Goal: Transaction & Acquisition: Purchase product/service

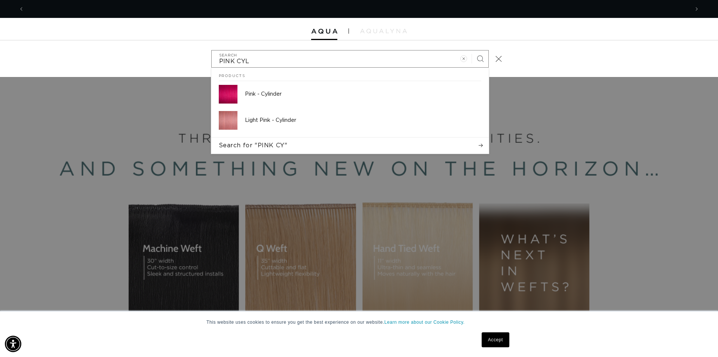
scroll to position [0, 1330]
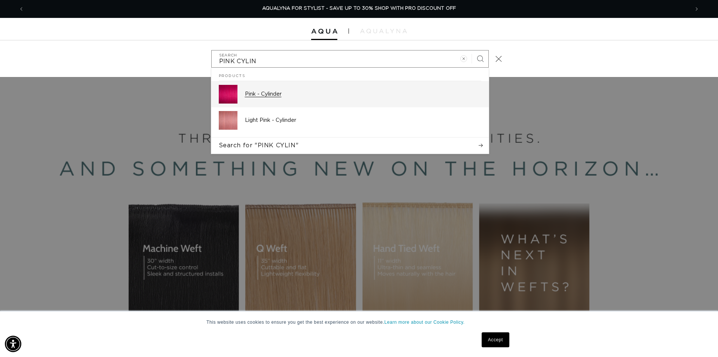
type input "PINK CYLIN"
click at [273, 93] on p "Pink - Cylinder" at bounding box center [363, 94] width 236 height 7
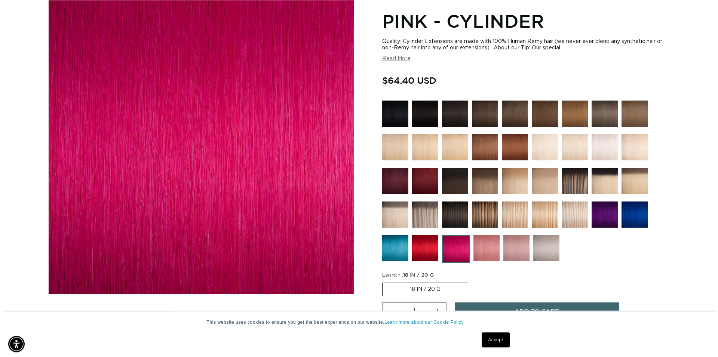
scroll to position [191, 0]
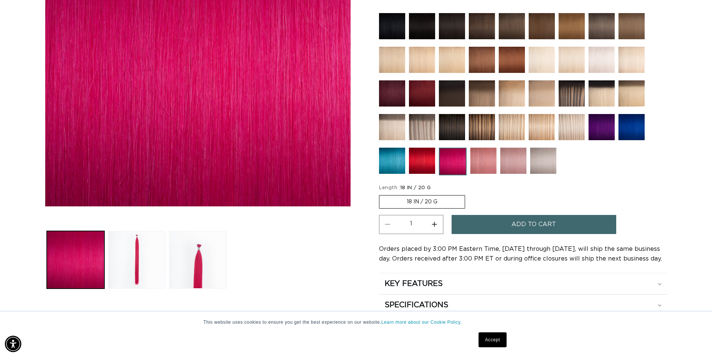
click at [524, 226] on span "Add to cart" at bounding box center [533, 224] width 44 height 19
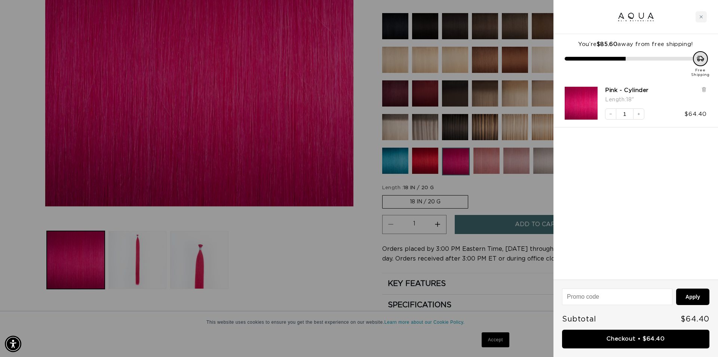
scroll to position [0, 0]
click at [608, 341] on link "Checkout • $64.40" at bounding box center [635, 339] width 147 height 19
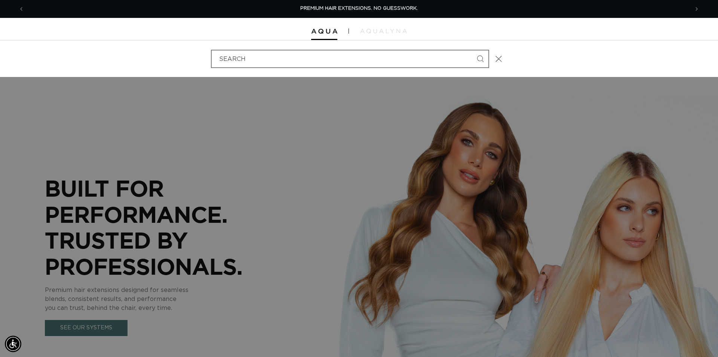
click at [238, 62] on input "Search" at bounding box center [350, 58] width 277 height 17
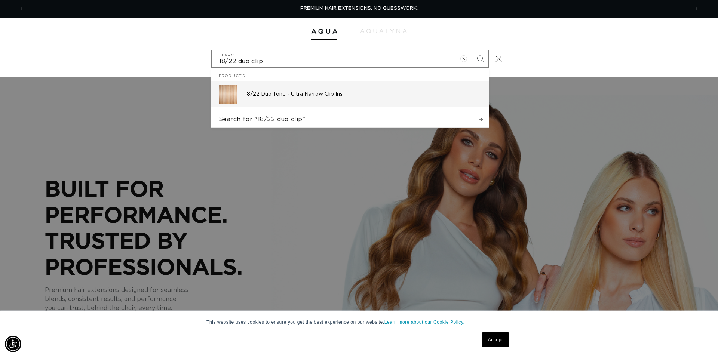
type input "18/22 duo clip"
click at [302, 95] on p "18/22 Duo Tone - Ultra Narrow Clip Ins" at bounding box center [363, 94] width 236 height 7
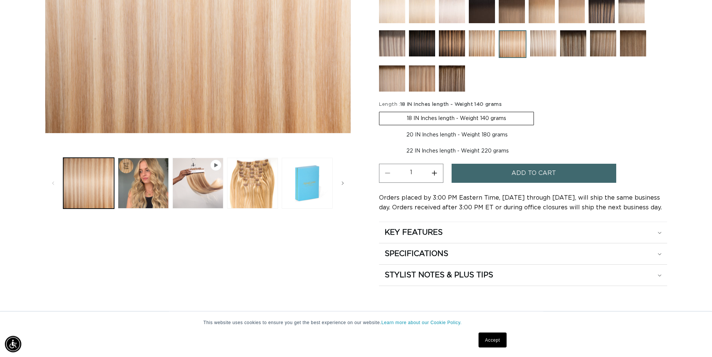
scroll to position [267, 0]
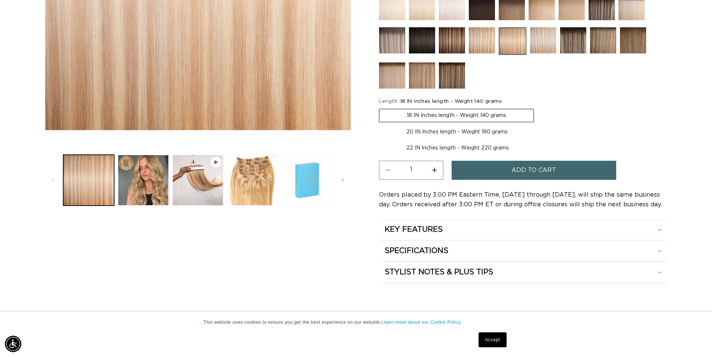
click at [435, 112] on label "18 IN Inches length - Weight 140 grams Variant sold out or unavailable" at bounding box center [456, 115] width 155 height 13
click at [381, 108] on input "18 IN Inches length - Weight 140 grams Variant sold out or unavailable" at bounding box center [381, 107] width 0 height 0
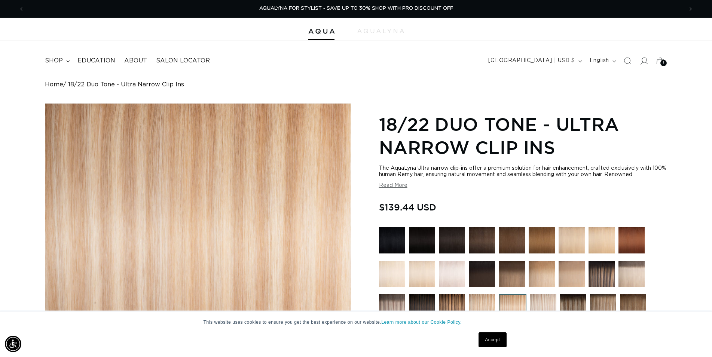
scroll to position [0, 0]
click at [627, 61] on icon "Search" at bounding box center [627, 61] width 8 height 8
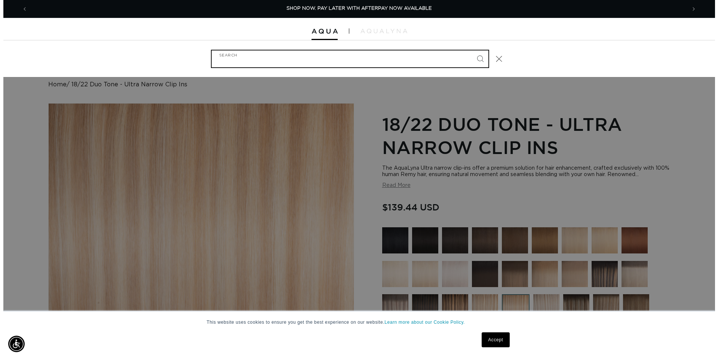
scroll to position [0, 665]
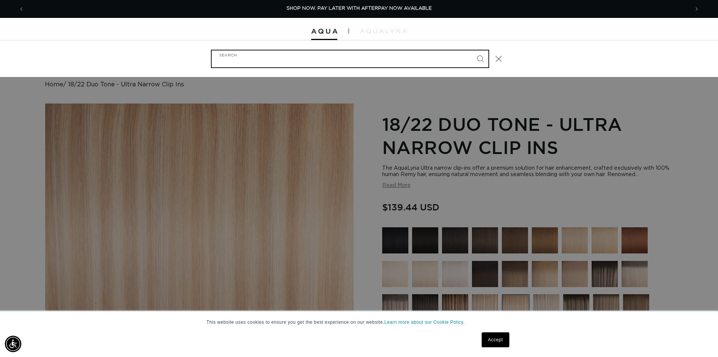
type input "a"
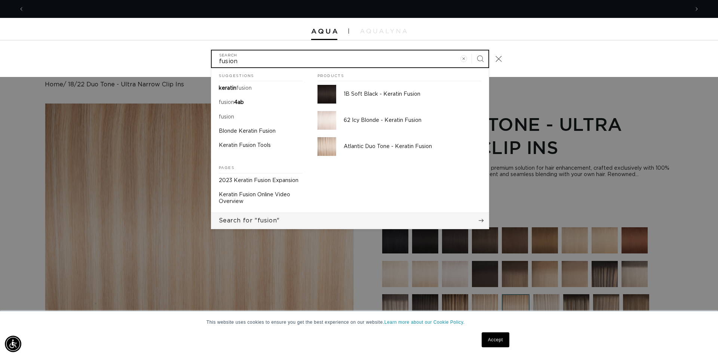
scroll to position [0, 0]
type input "fusion"
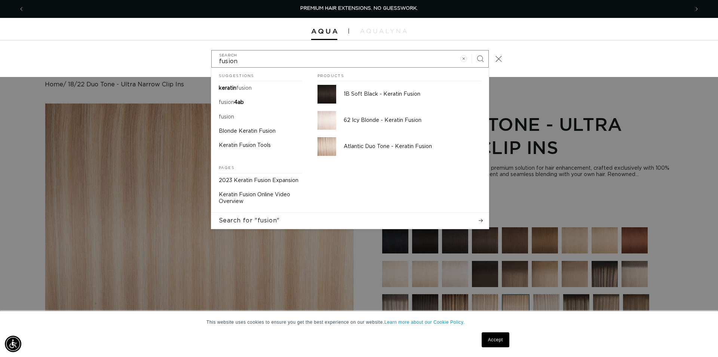
click at [187, 73] on div "fusion Search Suggestions keratin fusion fusion 4ab fusion Blonde Keratin Fusio…" at bounding box center [359, 58] width 718 height 37
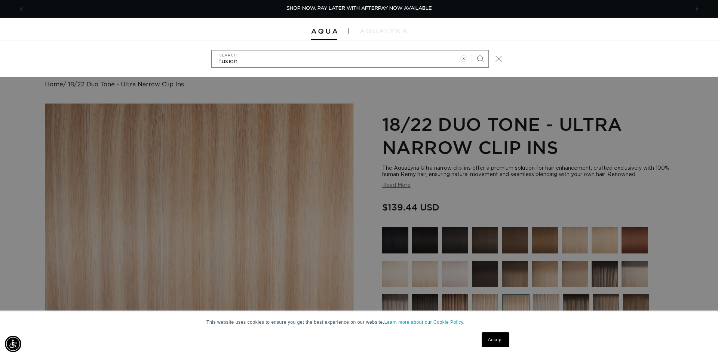
click at [499, 60] on icon "Close" at bounding box center [498, 58] width 7 height 7
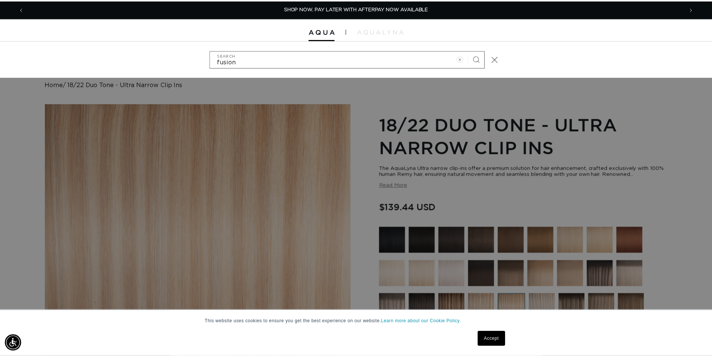
scroll to position [0, 659]
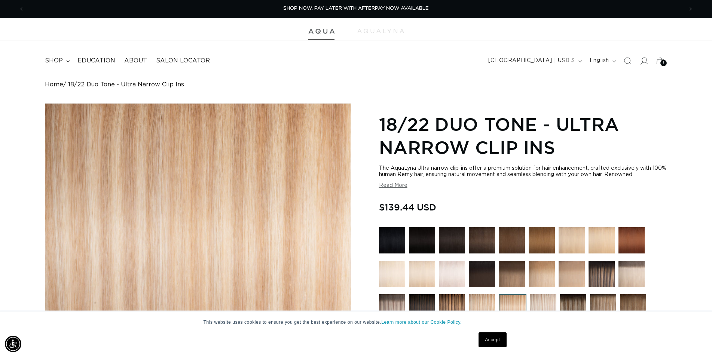
click at [326, 32] on img at bounding box center [321, 31] width 26 height 5
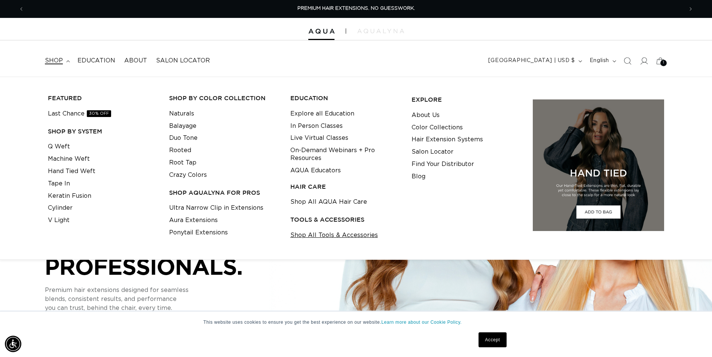
click at [317, 239] on link "Shop All Tools & Accessories" at bounding box center [334, 235] width 88 height 12
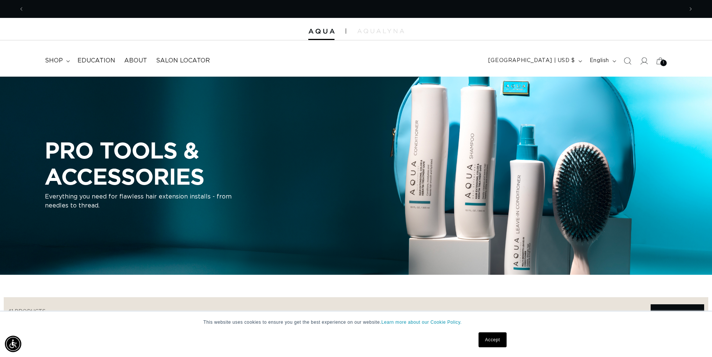
scroll to position [0, 1317]
click at [375, 214] on div "PRO TOOLS & ACCESSORIES Everything you need for flawless hair extension install…" at bounding box center [356, 176] width 712 height 198
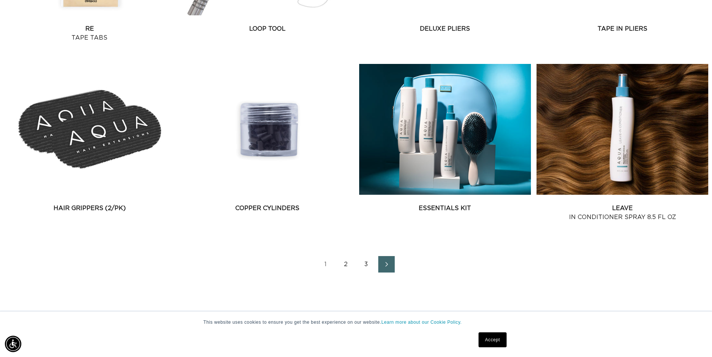
scroll to position [0, 659]
click at [388, 265] on icon "Next page" at bounding box center [387, 264] width 10 height 5
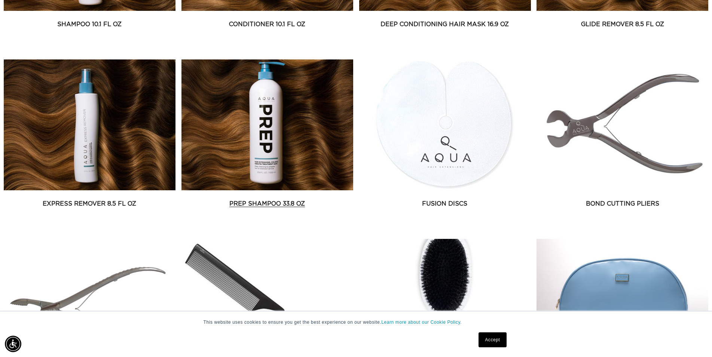
scroll to position [0, 659]
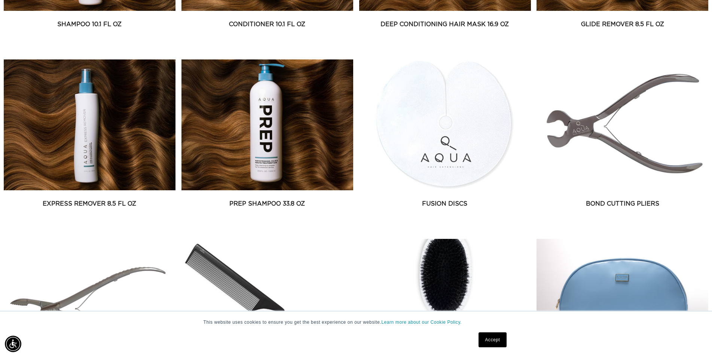
click at [354, 220] on ul "Shampoo 10.1 fl oz Shampoo 10.1 fl oz" at bounding box center [356, 326] width 704 height 892
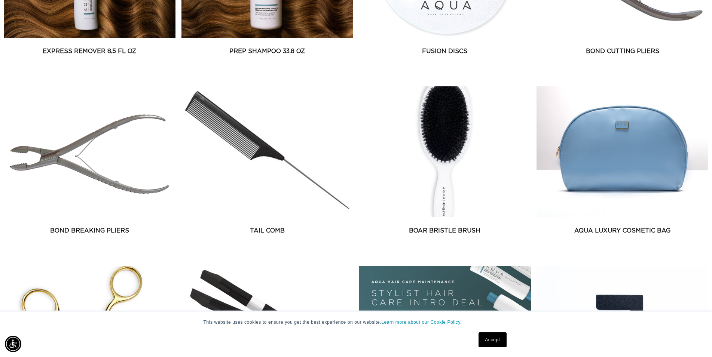
click at [311, 260] on ul "Shampoo 10.1 fl oz Shampoo 10.1 fl oz" at bounding box center [356, 173] width 704 height 892
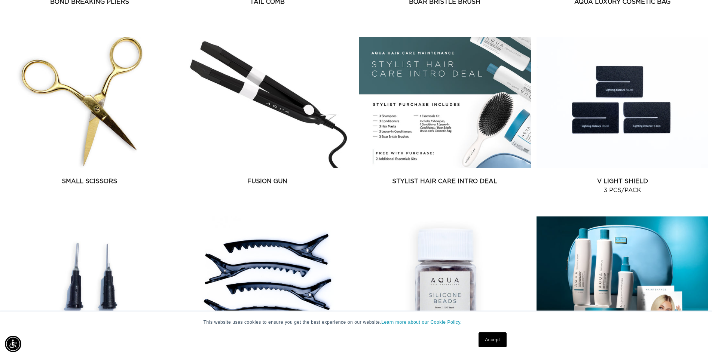
scroll to position [0, 1317]
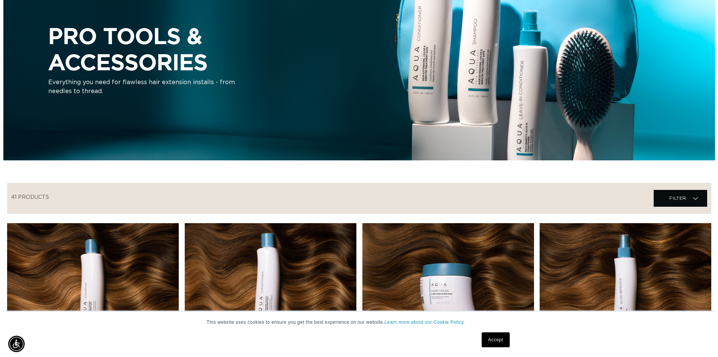
scroll to position [0, 0]
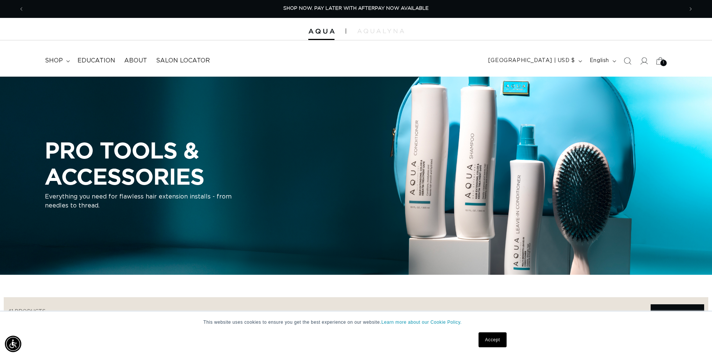
click at [664, 64] on div "1 1" at bounding box center [663, 63] width 6 height 6
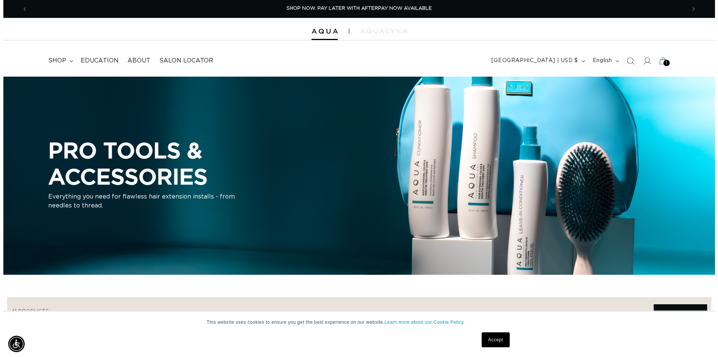
scroll to position [0, 665]
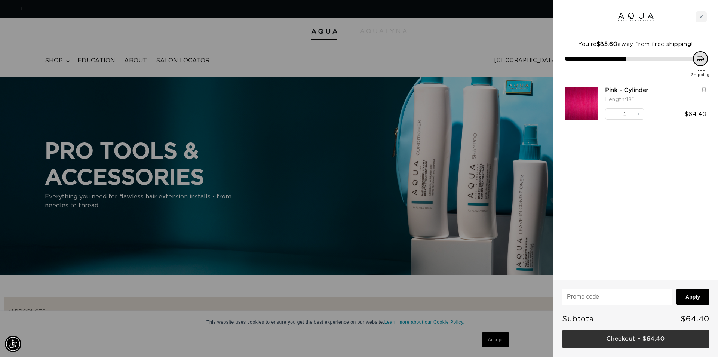
click at [635, 343] on link "Checkout • $64.40" at bounding box center [635, 339] width 147 height 19
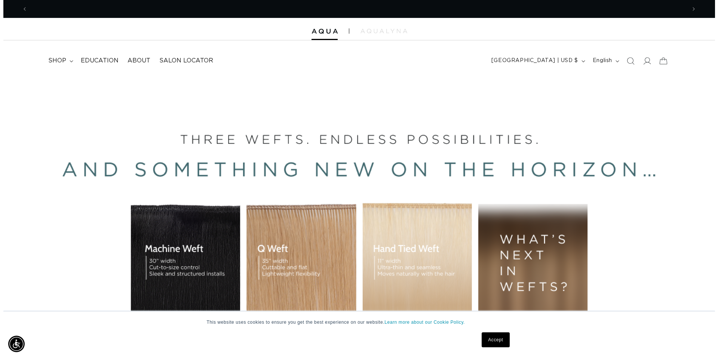
scroll to position [0, 1317]
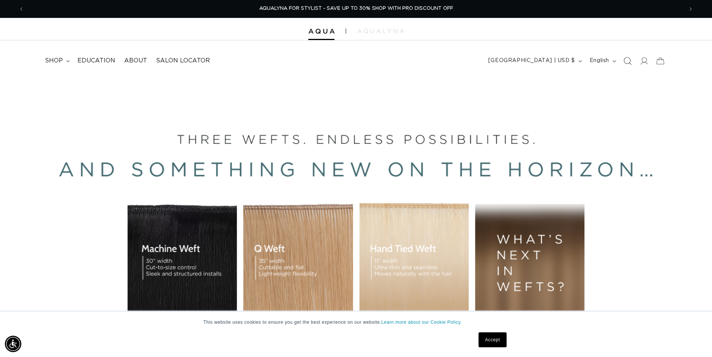
click at [627, 60] on icon "Search" at bounding box center [627, 61] width 8 height 8
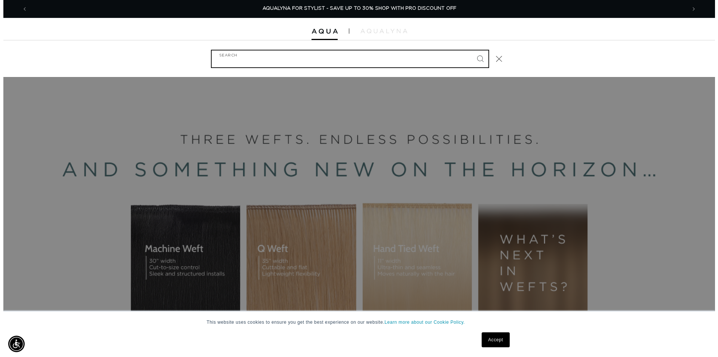
scroll to position [0, 1330]
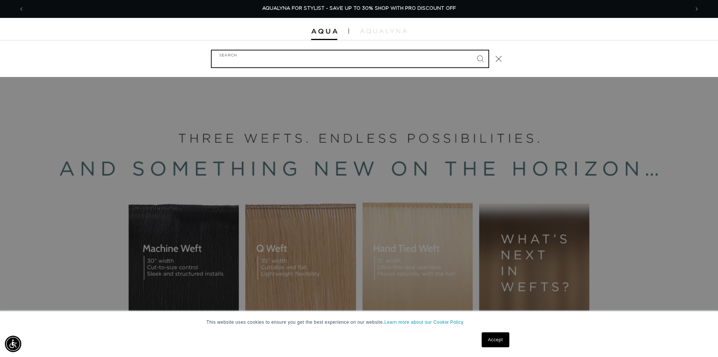
click at [252, 62] on input "Search" at bounding box center [350, 58] width 277 height 17
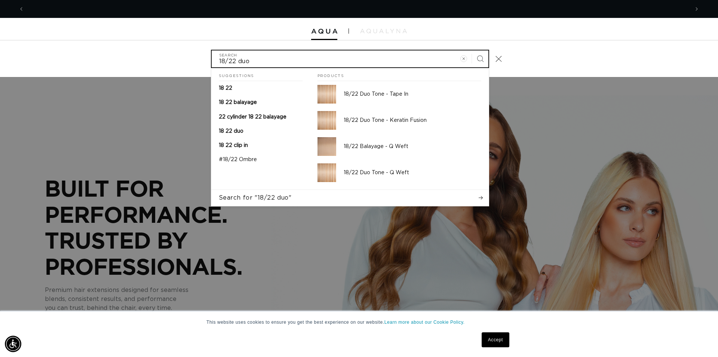
scroll to position [0, 665]
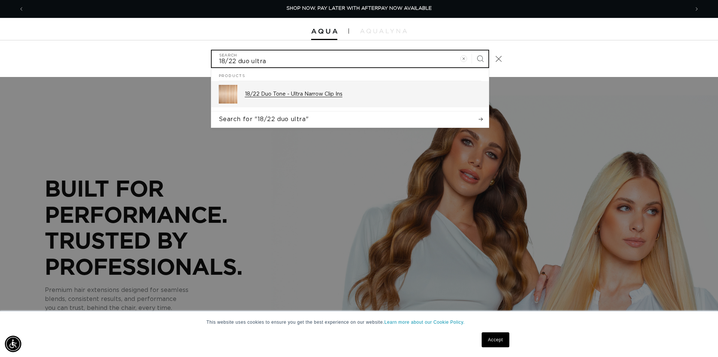
type input "18/22 duo ultra"
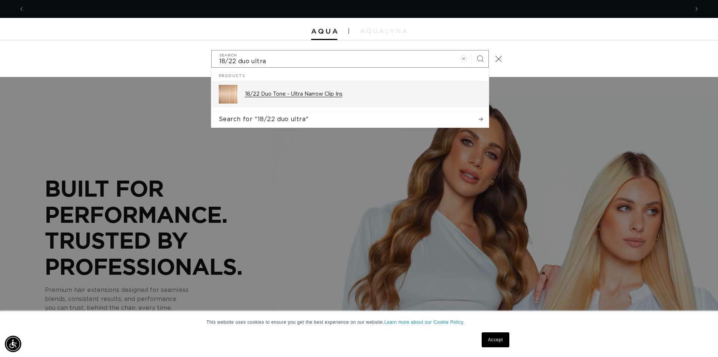
click at [338, 97] on p "18/22 Duo Tone - Ultra Narrow Clip Ins" at bounding box center [363, 94] width 236 height 7
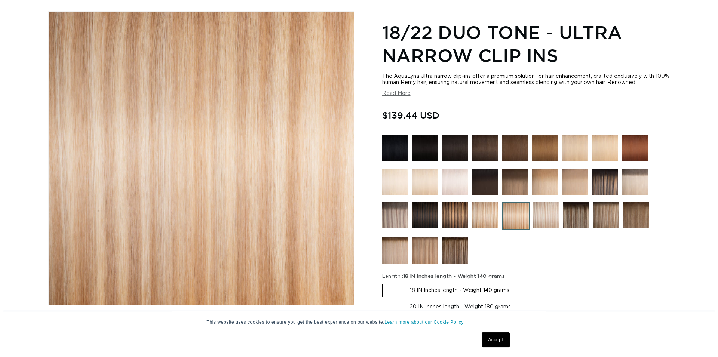
scroll to position [191, 0]
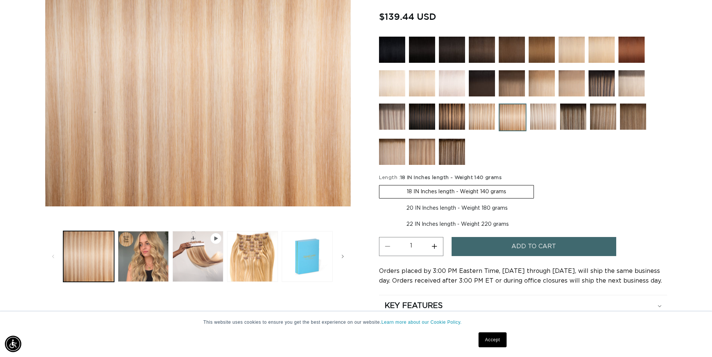
click at [524, 250] on span "Add to cart" at bounding box center [533, 246] width 44 height 19
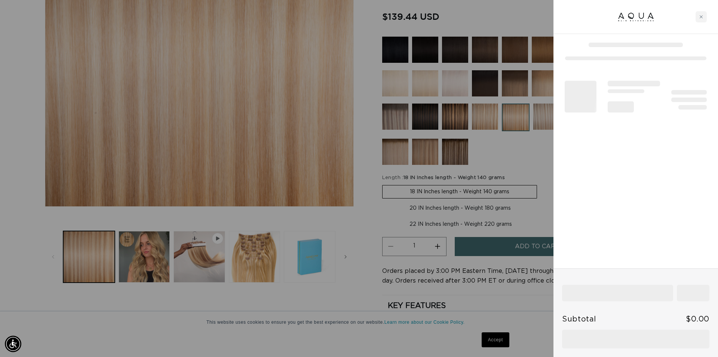
scroll to position [0, 665]
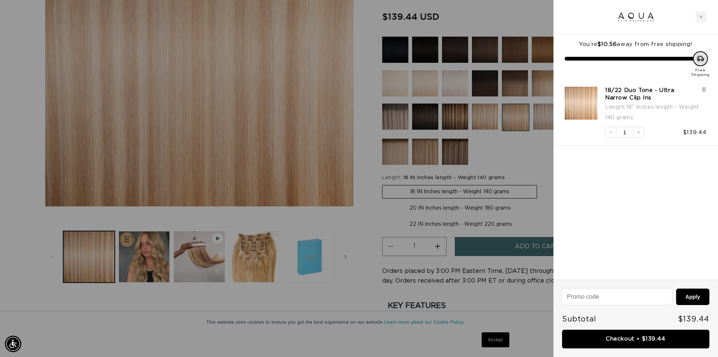
click at [639, 346] on link "Checkout • $139.44" at bounding box center [635, 339] width 147 height 19
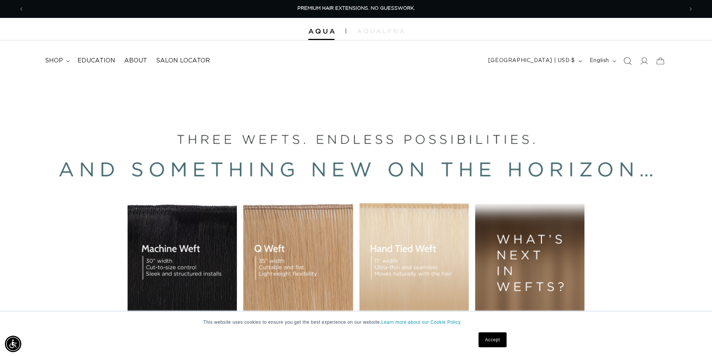
click at [627, 61] on icon "Search" at bounding box center [627, 61] width 8 height 8
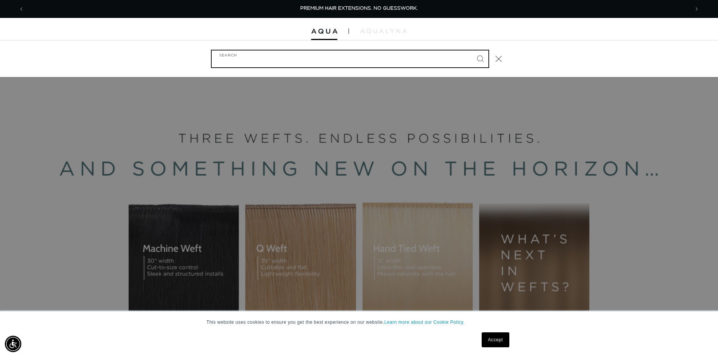
click at [242, 61] on input "Search" at bounding box center [350, 58] width 277 height 17
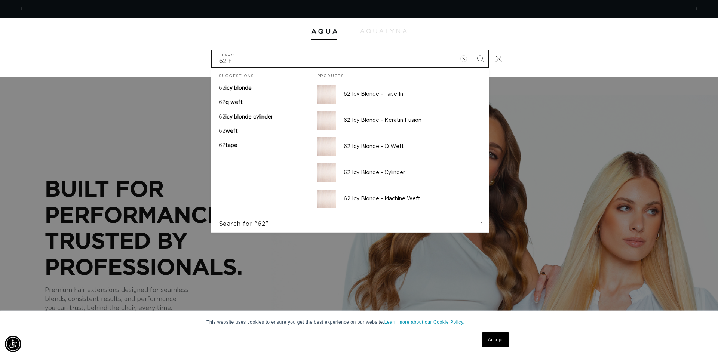
scroll to position [0, 665]
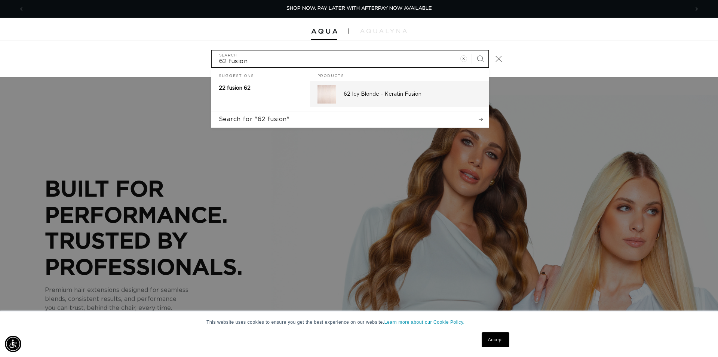
type input "62 fusion"
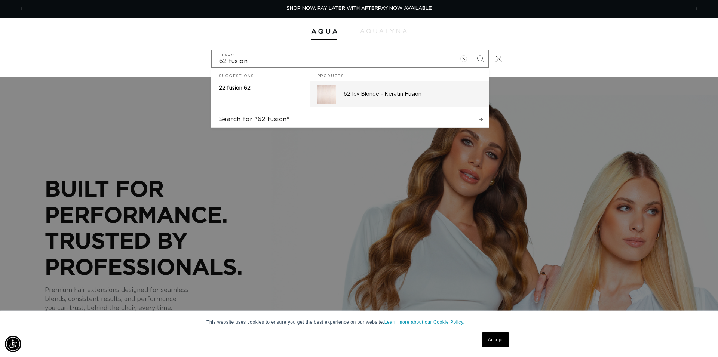
click at [358, 93] on p "62 Icy Blonde - Keratin Fusion" at bounding box center [413, 94] width 138 height 7
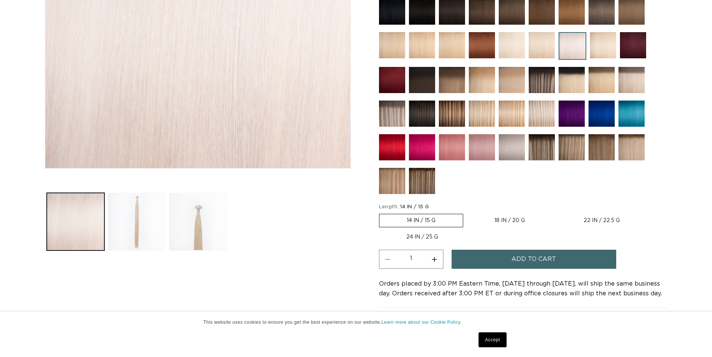
scroll to position [229, 0]
click at [599, 218] on label "22 IN / 22.5 G Variant sold out or unavailable" at bounding box center [601, 220] width 91 height 13
click at [556, 213] on input "22 IN / 22.5 G Variant sold out or unavailable" at bounding box center [556, 212] width 0 height 0
radio input "true"
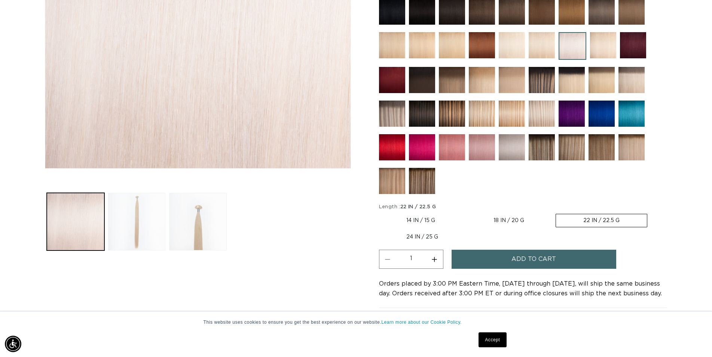
click at [438, 257] on button "Increase quantity for 62 Icy Blonde - Keratin Fusion" at bounding box center [434, 259] width 17 height 19
type input "2"
click at [548, 256] on span "Add to cart" at bounding box center [533, 259] width 44 height 19
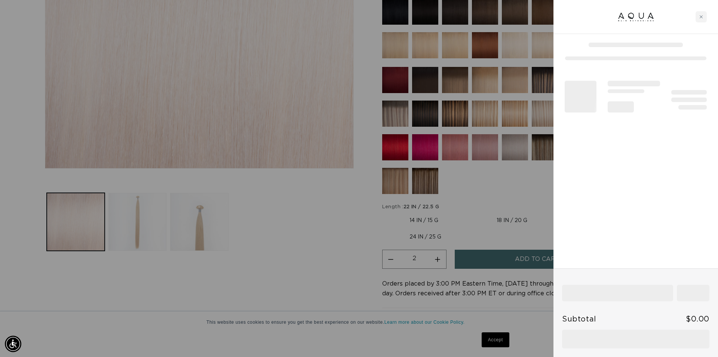
scroll to position [0, 1330]
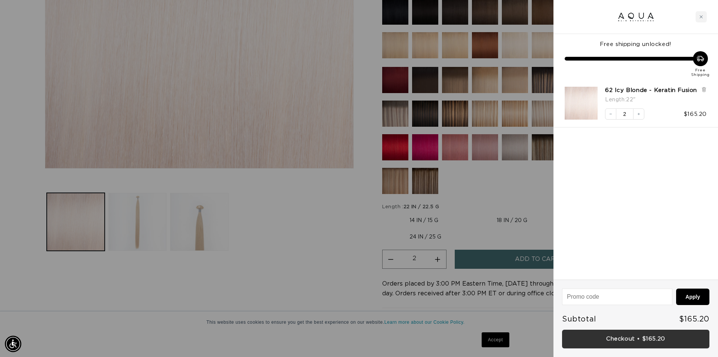
click at [637, 337] on link "Checkout • $165.20" at bounding box center [635, 339] width 147 height 19
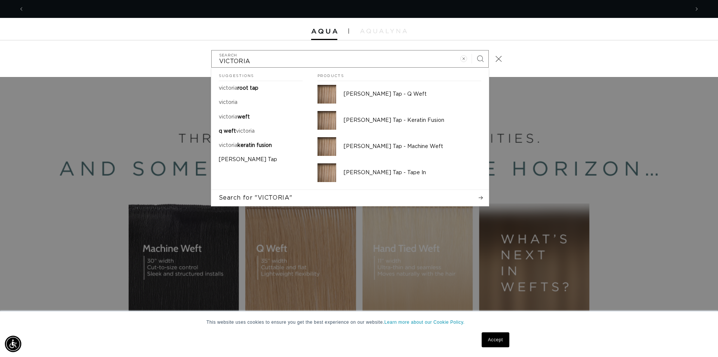
scroll to position [0, 1330]
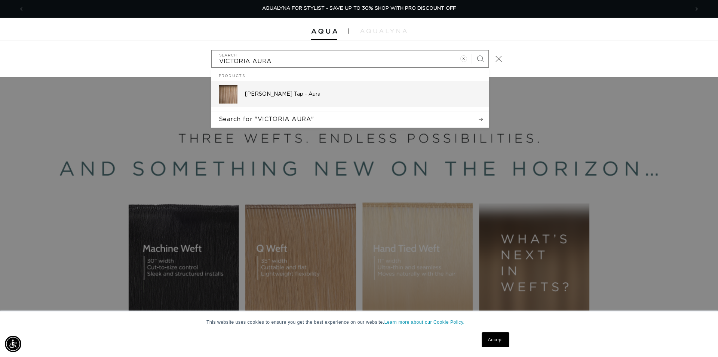
type input "VICTORIA AURA"
click at [277, 94] on p "[PERSON_NAME] Tap - Aura" at bounding box center [363, 94] width 236 height 7
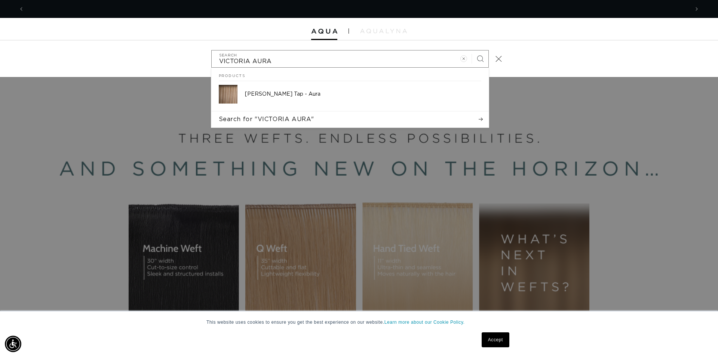
scroll to position [0, 0]
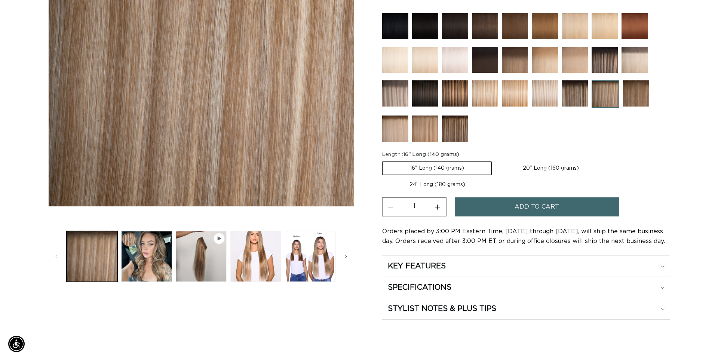
scroll to position [191, 0]
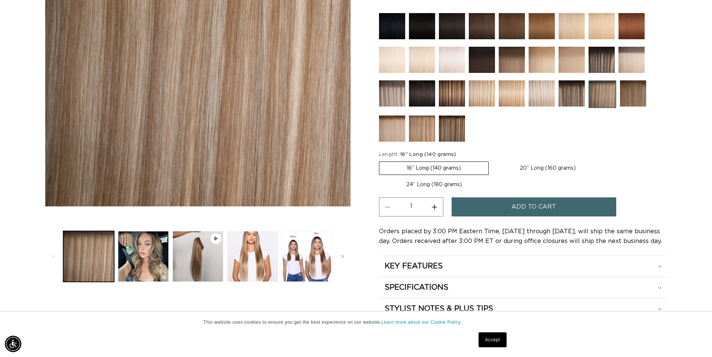
click at [497, 208] on button "Add to cart" at bounding box center [533, 206] width 165 height 19
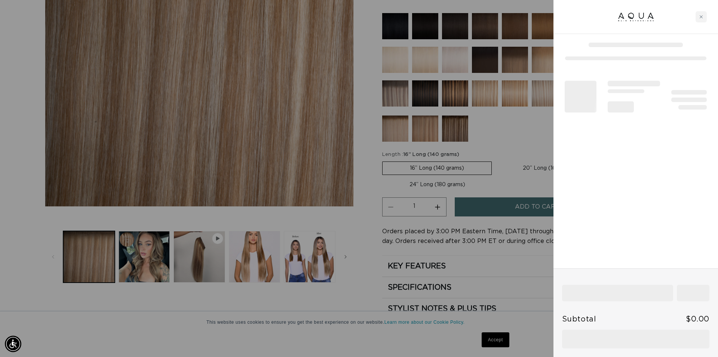
scroll to position [0, 665]
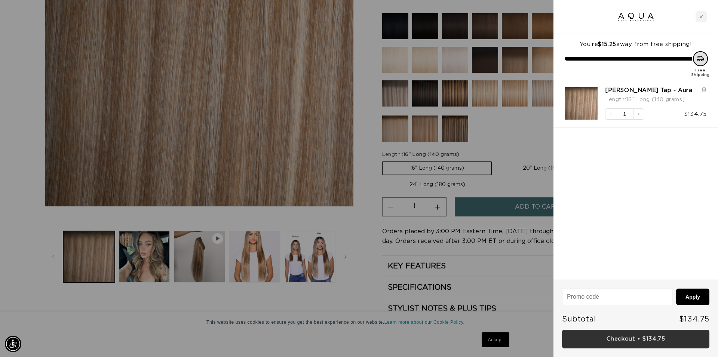
click at [663, 340] on link "Checkout • $134.75" at bounding box center [635, 339] width 147 height 19
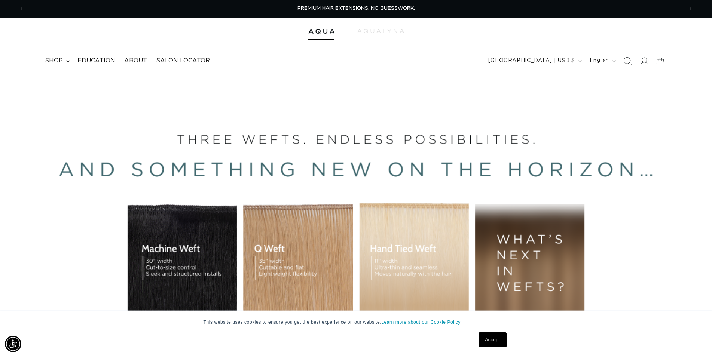
click at [629, 60] on icon "Search" at bounding box center [627, 61] width 8 height 8
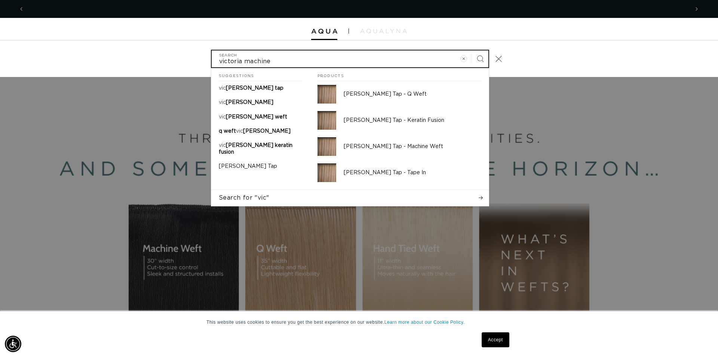
scroll to position [0, 1330]
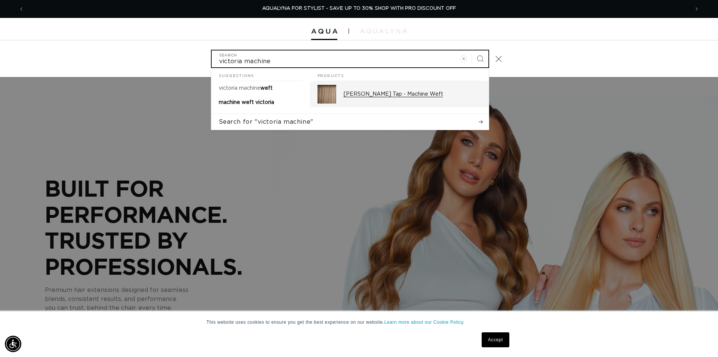
type input "victoria machine"
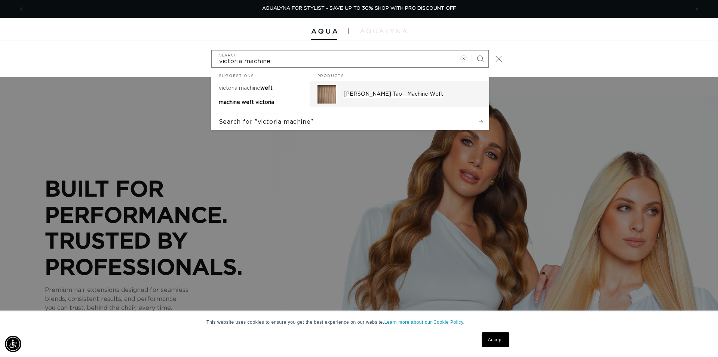
click at [439, 94] on p "Victoria Root Tap - Machine Weft" at bounding box center [413, 94] width 138 height 7
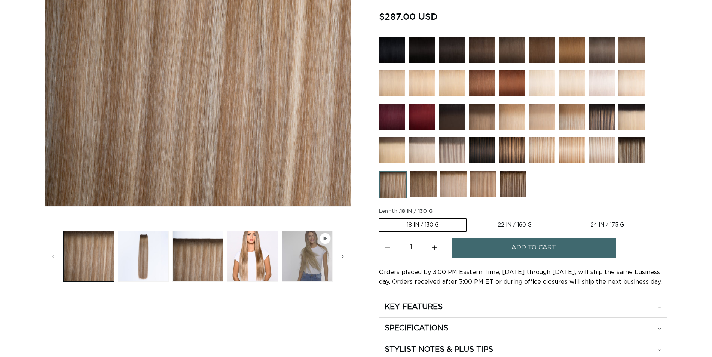
scroll to position [191, 0]
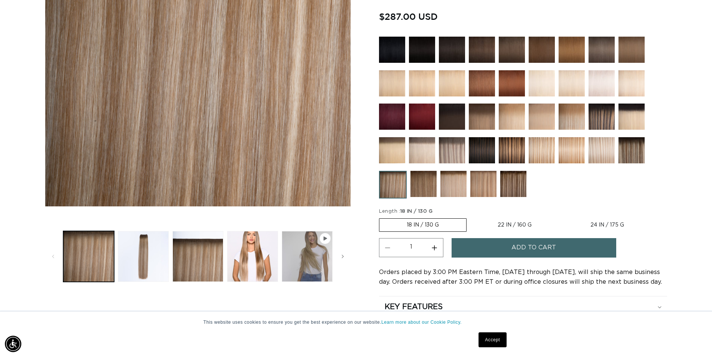
click at [527, 225] on label "22 IN / 160 G Variant sold out or unavailable" at bounding box center [514, 225] width 89 height 13
click at [470, 217] on input "22 IN / 160 G Variant sold out or unavailable" at bounding box center [470, 217] width 0 height 0
radio input "true"
click at [521, 250] on span "Add to cart" at bounding box center [533, 247] width 44 height 19
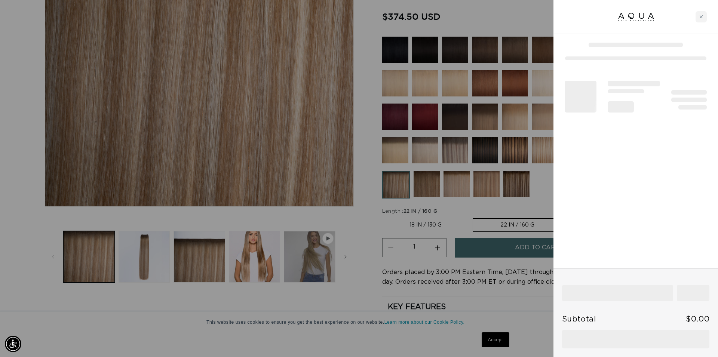
scroll to position [0, 665]
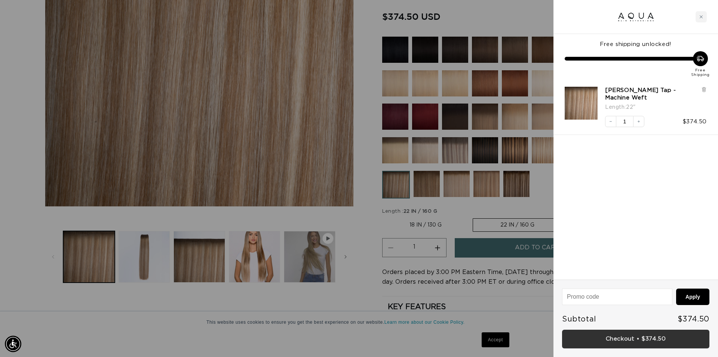
click at [626, 338] on link "Checkout • $374.50" at bounding box center [635, 339] width 147 height 19
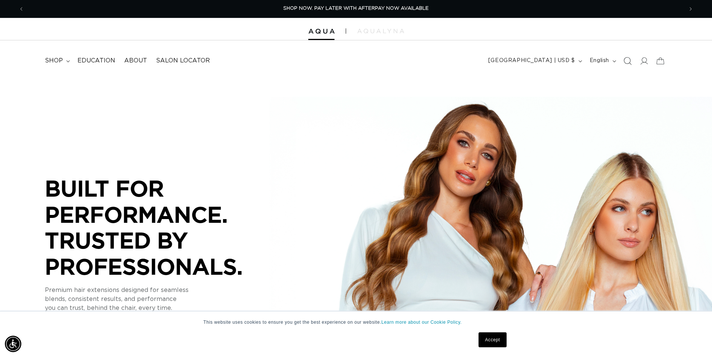
click at [629, 61] on icon "Search" at bounding box center [627, 61] width 8 height 8
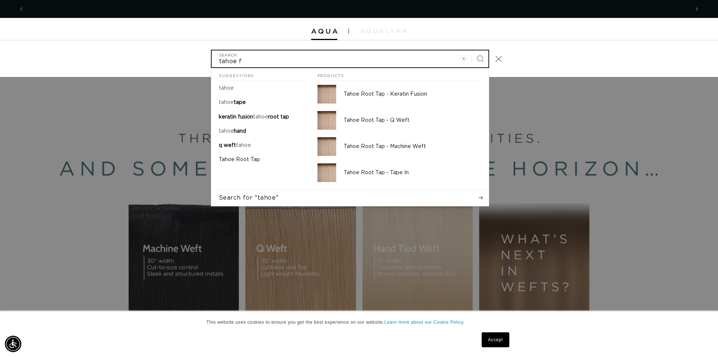
scroll to position [0, 1330]
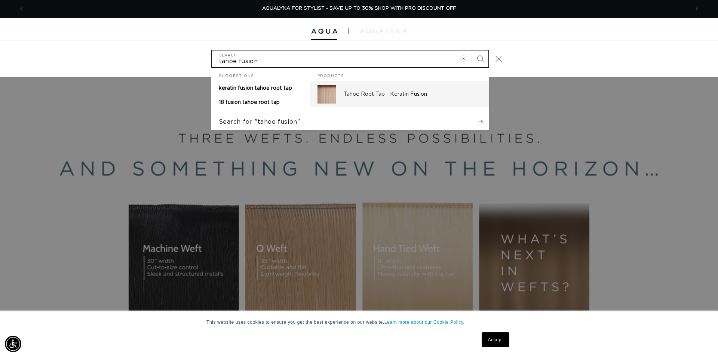
type input "tahoe fusion"
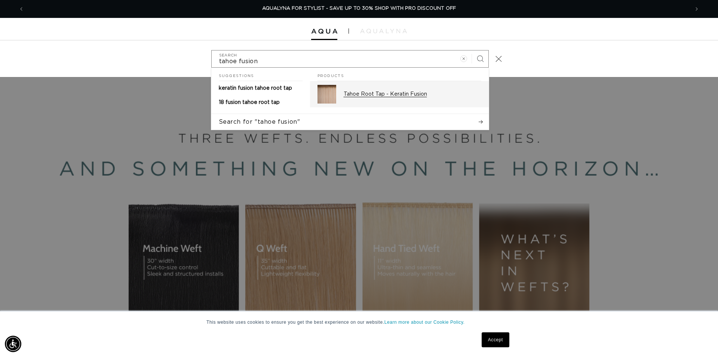
click at [412, 93] on p "Tahoe Root Tap - Keratin Fusion" at bounding box center [413, 94] width 138 height 7
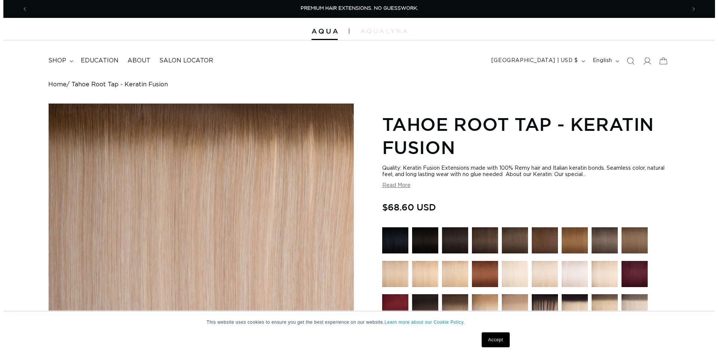
scroll to position [229, 0]
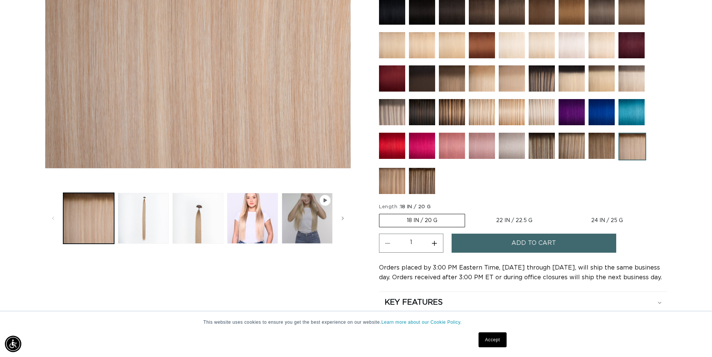
click at [503, 236] on button "Add to cart" at bounding box center [533, 243] width 165 height 19
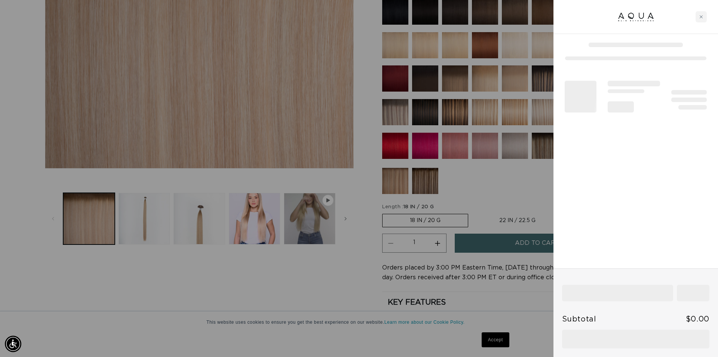
scroll to position [0, 665]
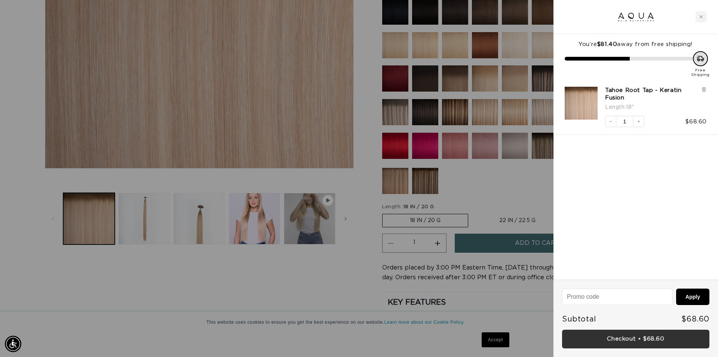
click at [639, 339] on link "Checkout • $68.60" at bounding box center [635, 339] width 147 height 19
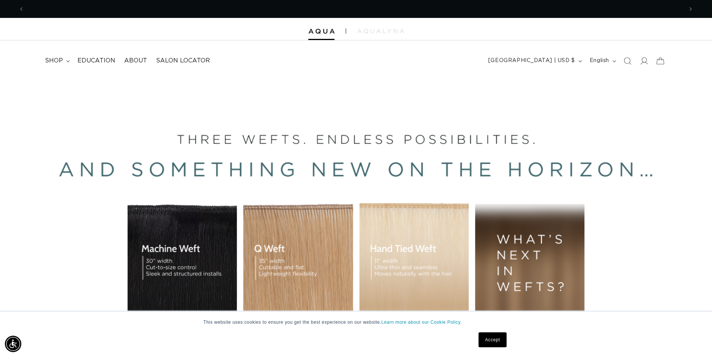
scroll to position [0, 1317]
click at [68, 61] on icon at bounding box center [68, 61] width 4 height 2
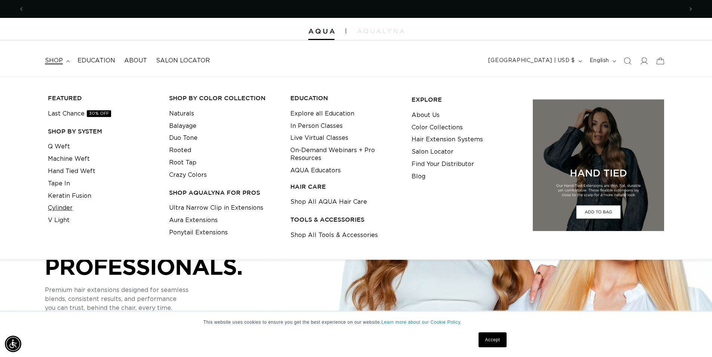
scroll to position [0, 0]
click at [53, 209] on link "Cylinder" at bounding box center [60, 208] width 25 height 12
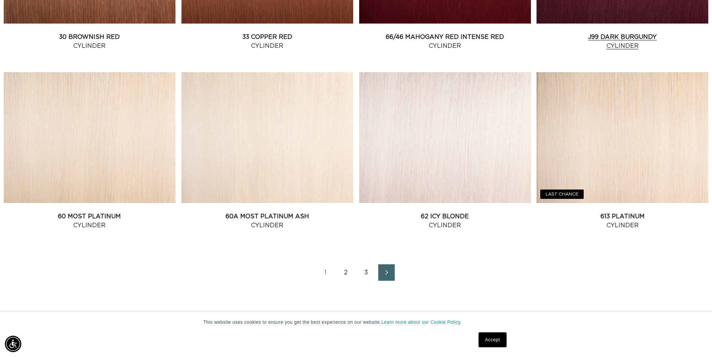
scroll to position [0, 1317]
click at [345, 274] on link "2" at bounding box center [346, 272] width 16 height 16
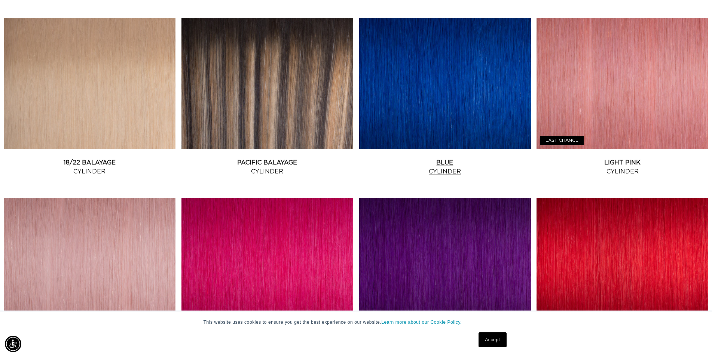
scroll to position [0, 659]
click at [617, 158] on link "Light Pink Cylinder" at bounding box center [622, 167] width 172 height 18
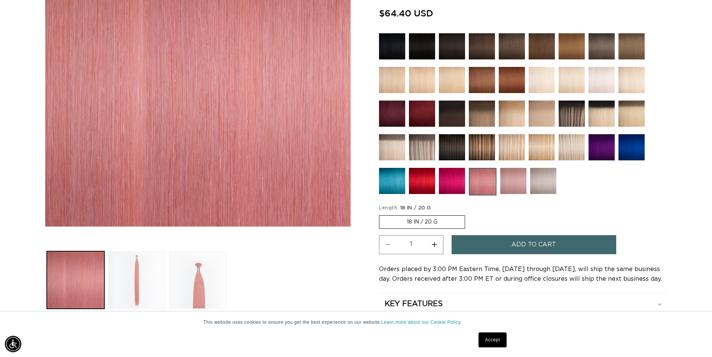
scroll to position [229, 0]
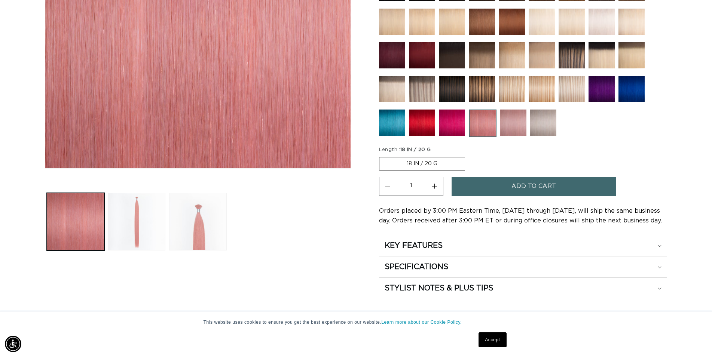
click at [504, 123] on img at bounding box center [513, 123] width 26 height 26
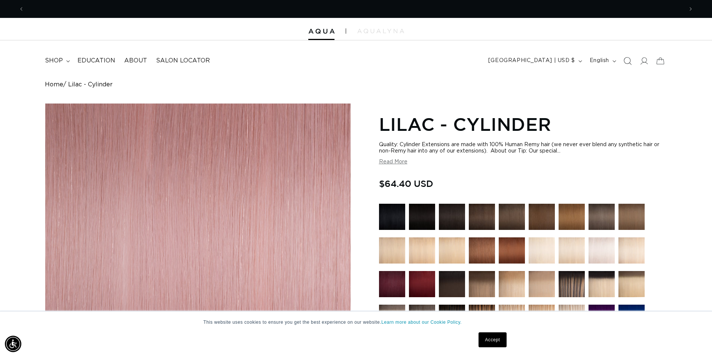
click at [629, 64] on icon "Search" at bounding box center [627, 61] width 8 height 8
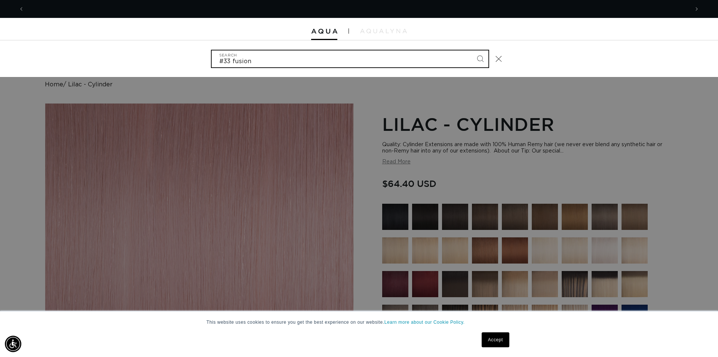
scroll to position [0, 665]
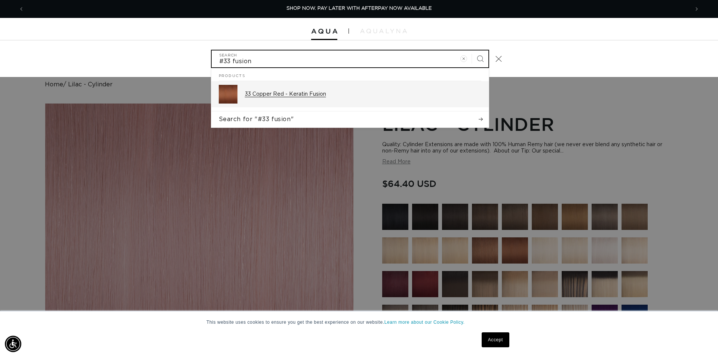
type input "#33 fusion"
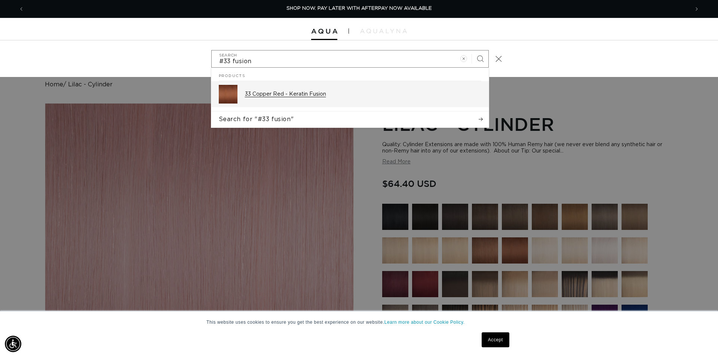
click at [277, 97] on p "33 Copper Red - Keratin Fusion" at bounding box center [363, 94] width 236 height 7
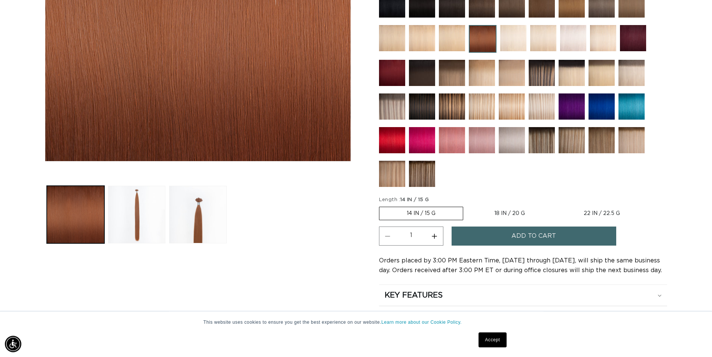
scroll to position [229, 0]
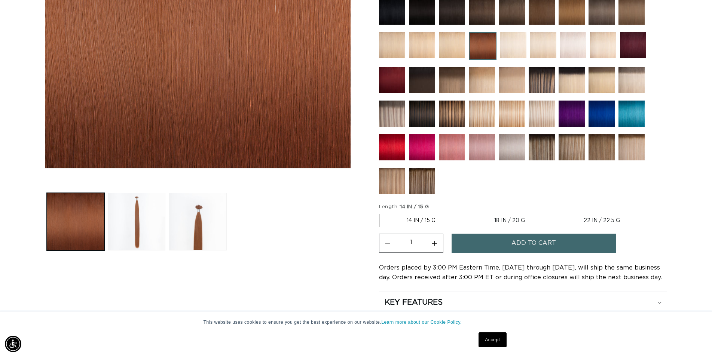
click at [512, 218] on label "18 IN / 20 G Variant sold out or unavailable" at bounding box center [509, 220] width 85 height 13
click at [467, 213] on input "18 IN / 20 G Variant sold out or unavailable" at bounding box center [467, 212] width 0 height 0
radio input "true"
click at [440, 239] on button "Increase quantity for 33 Copper Red - Keratin Fusion" at bounding box center [434, 243] width 17 height 19
type input "2"
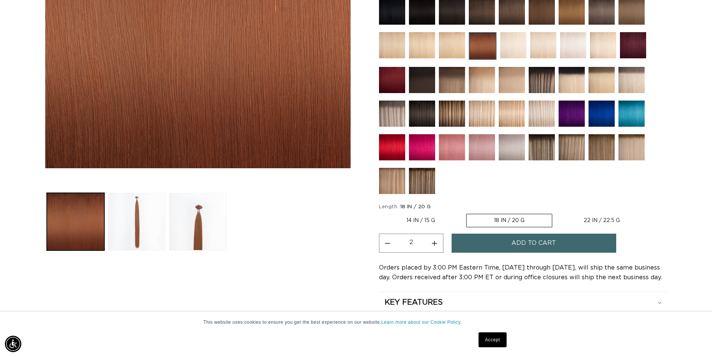
click at [556, 245] on button "Add to cart" at bounding box center [533, 243] width 165 height 19
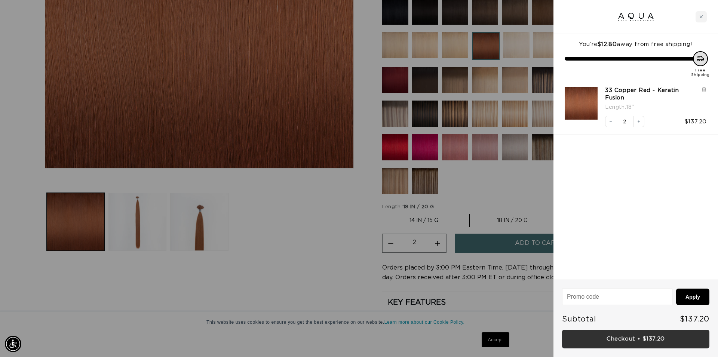
click at [648, 342] on link "Checkout • $137.20" at bounding box center [635, 339] width 147 height 19
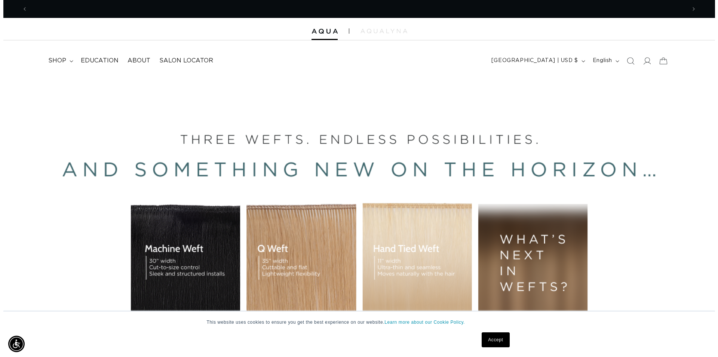
scroll to position [0, 1317]
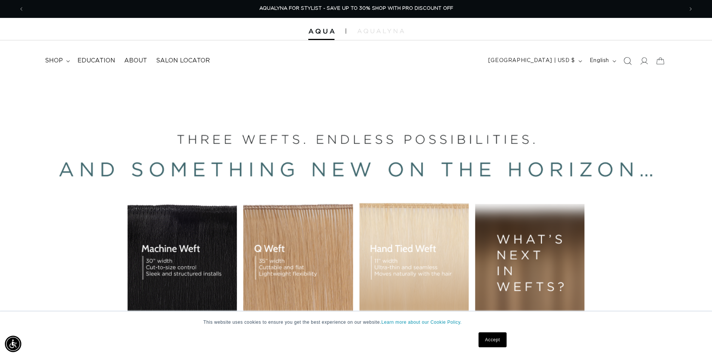
click at [623, 61] on icon "Search" at bounding box center [627, 61] width 8 height 8
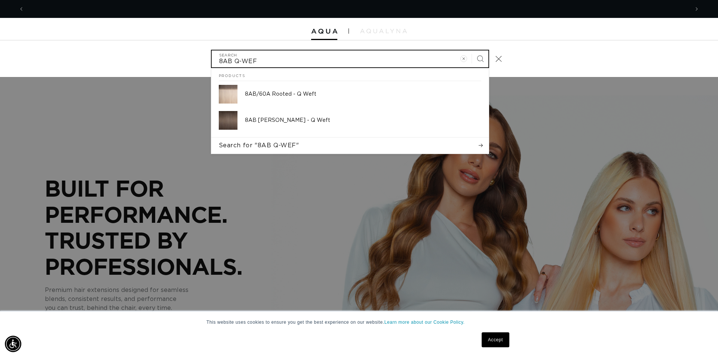
scroll to position [0, 665]
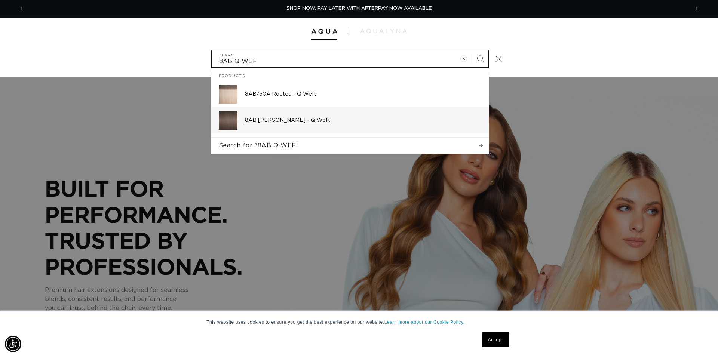
type input "8AB Q-WEF"
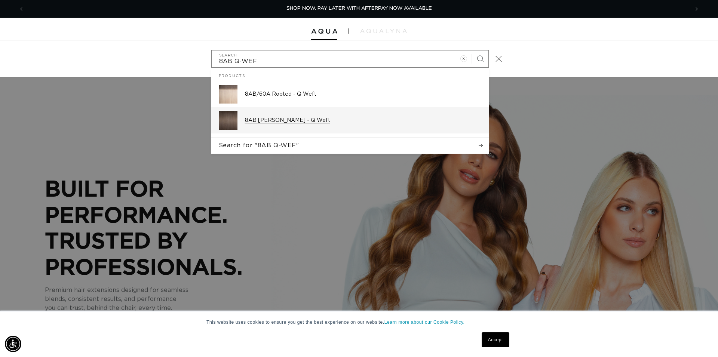
click at [297, 118] on p "8AB Ash Brown - Q Weft" at bounding box center [363, 120] width 236 height 7
